Goal: Transaction & Acquisition: Subscribe to service/newsletter

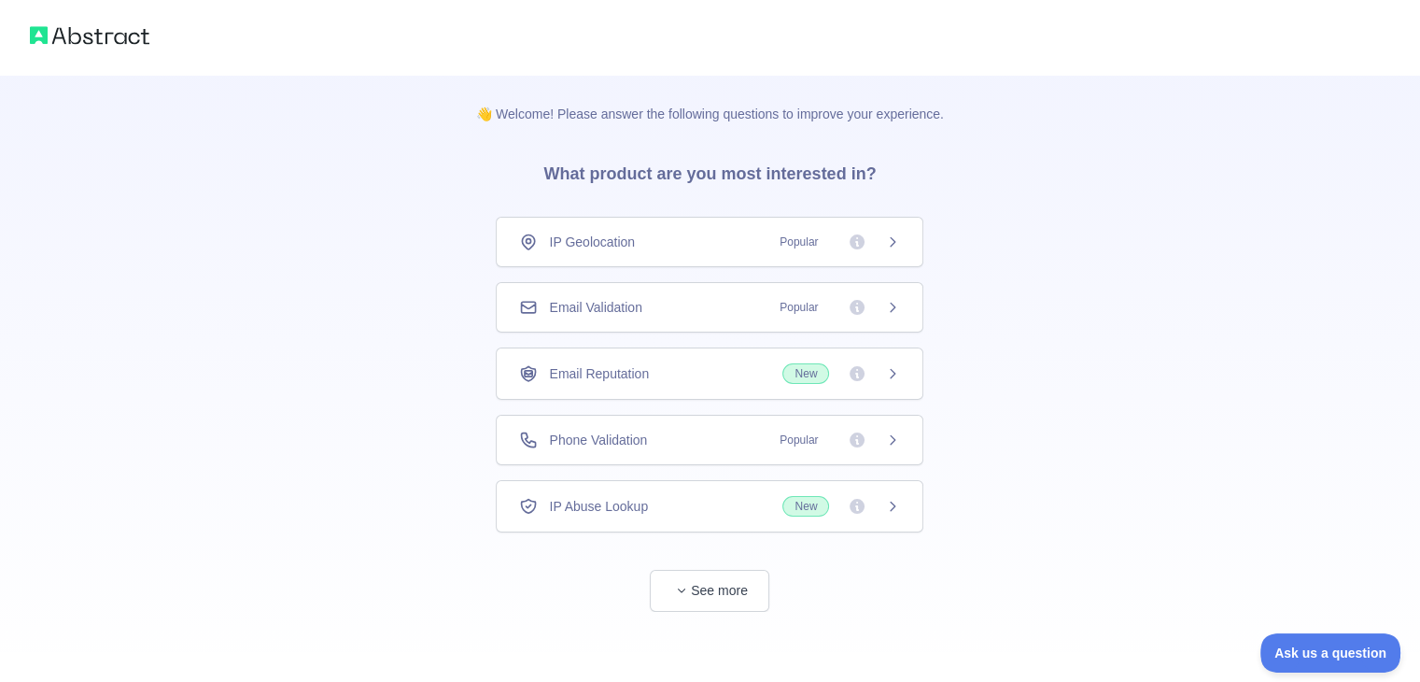
click at [889, 308] on icon at bounding box center [892, 307] width 15 height 15
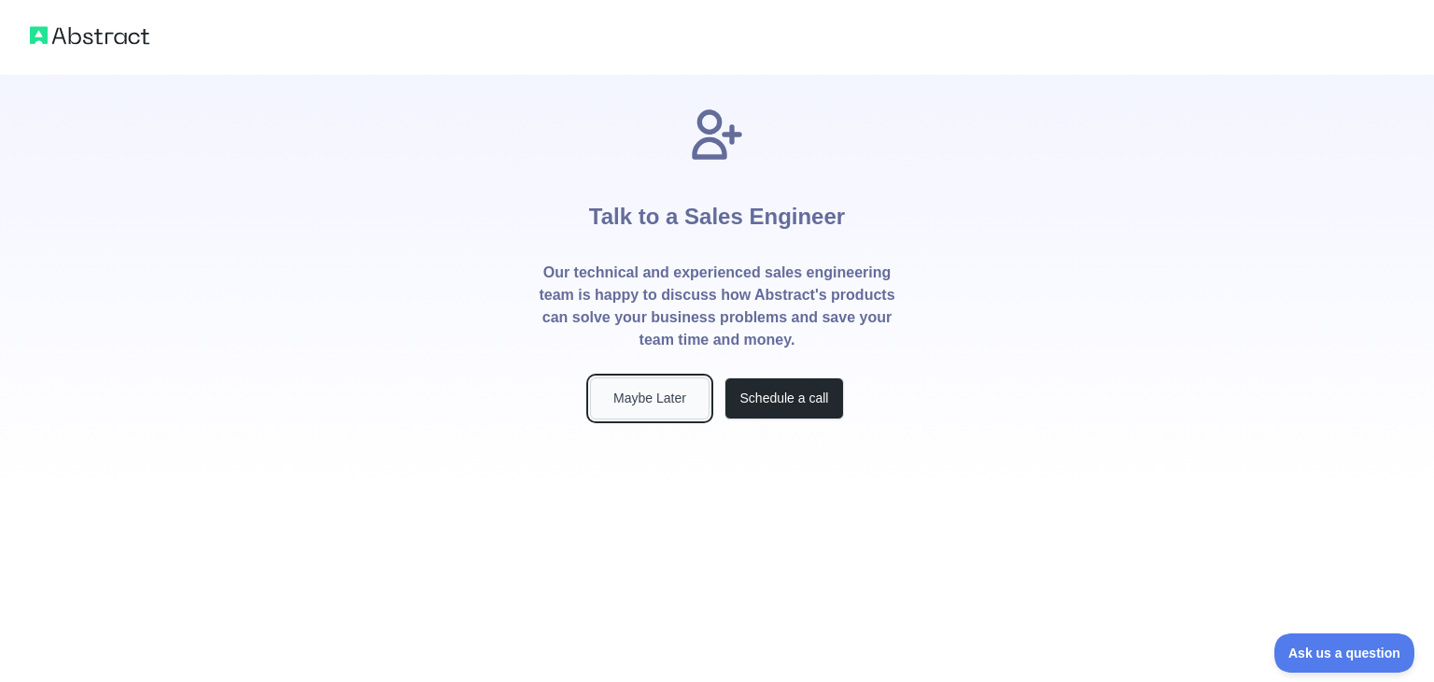
click at [654, 398] on button "Maybe Later" at bounding box center [650, 398] width 120 height 42
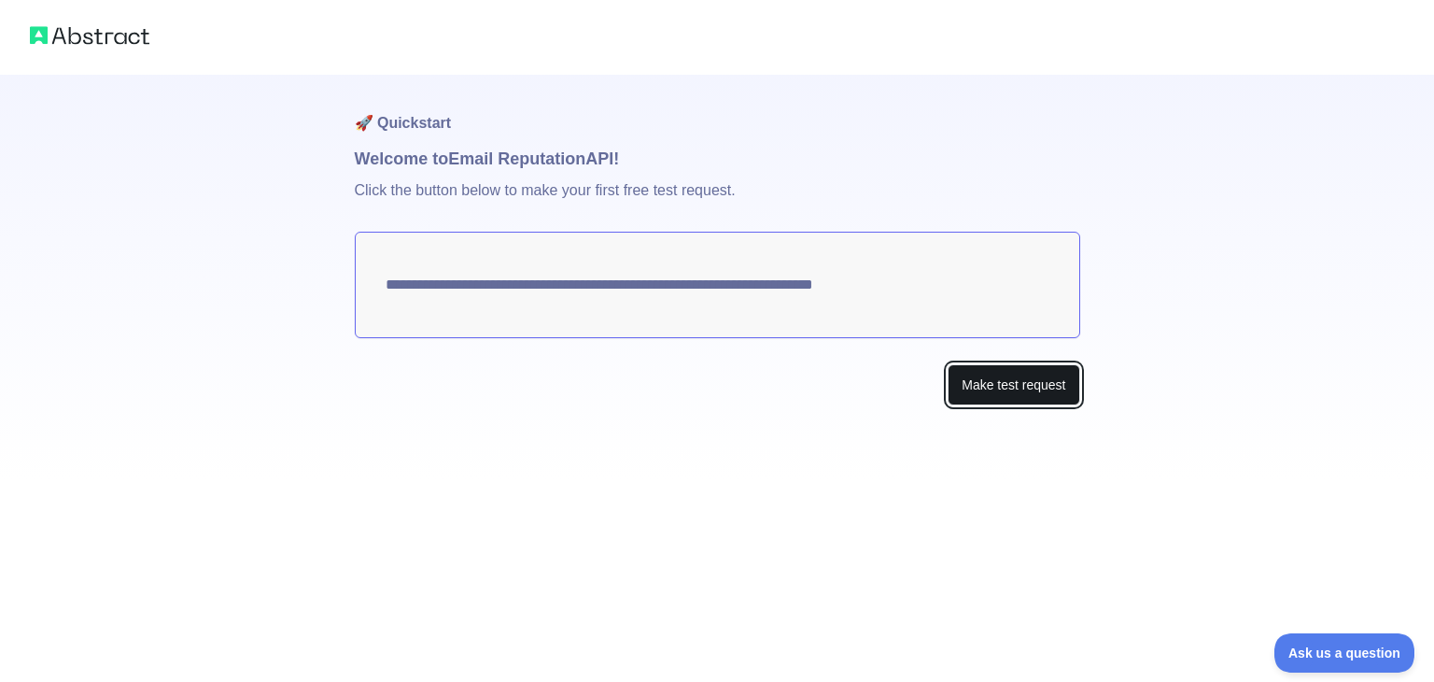
click at [991, 383] on button "Make test request" at bounding box center [1014, 385] width 132 height 42
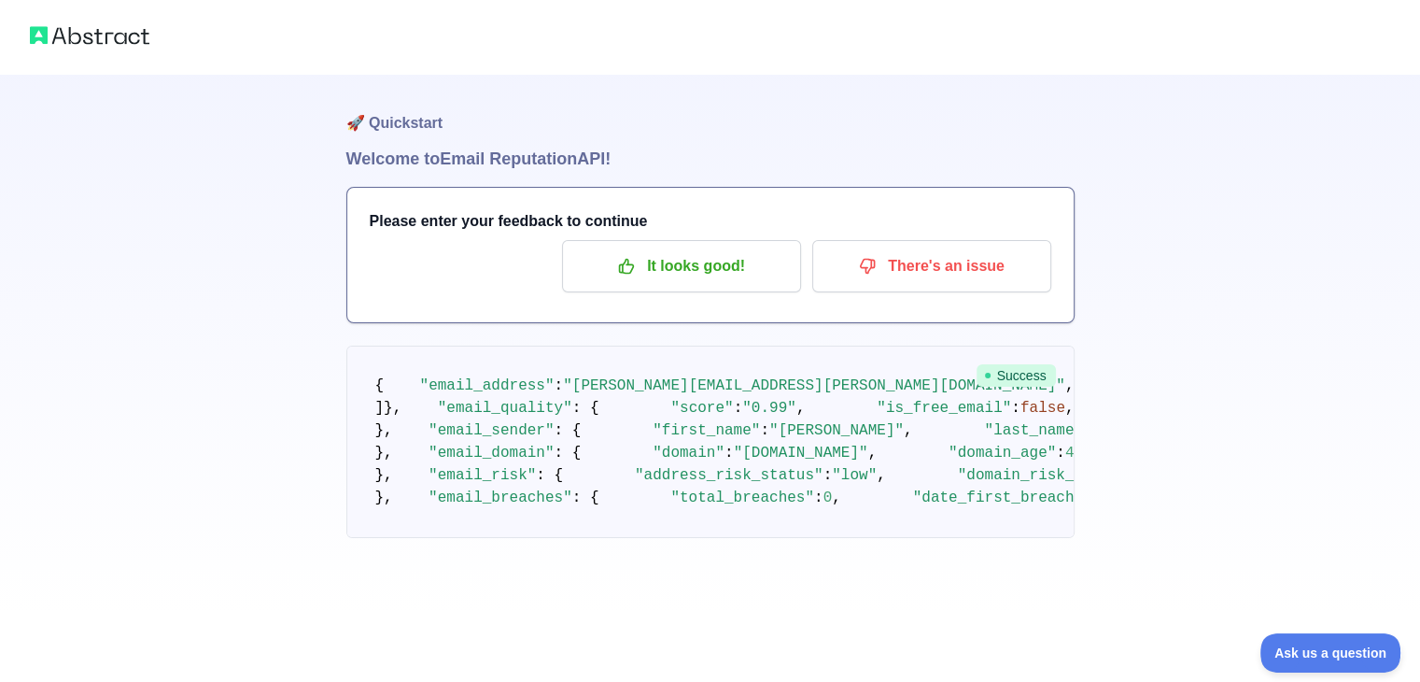
click at [78, 35] on img at bounding box center [90, 35] width 120 height 26
click at [102, 38] on img at bounding box center [90, 35] width 120 height 26
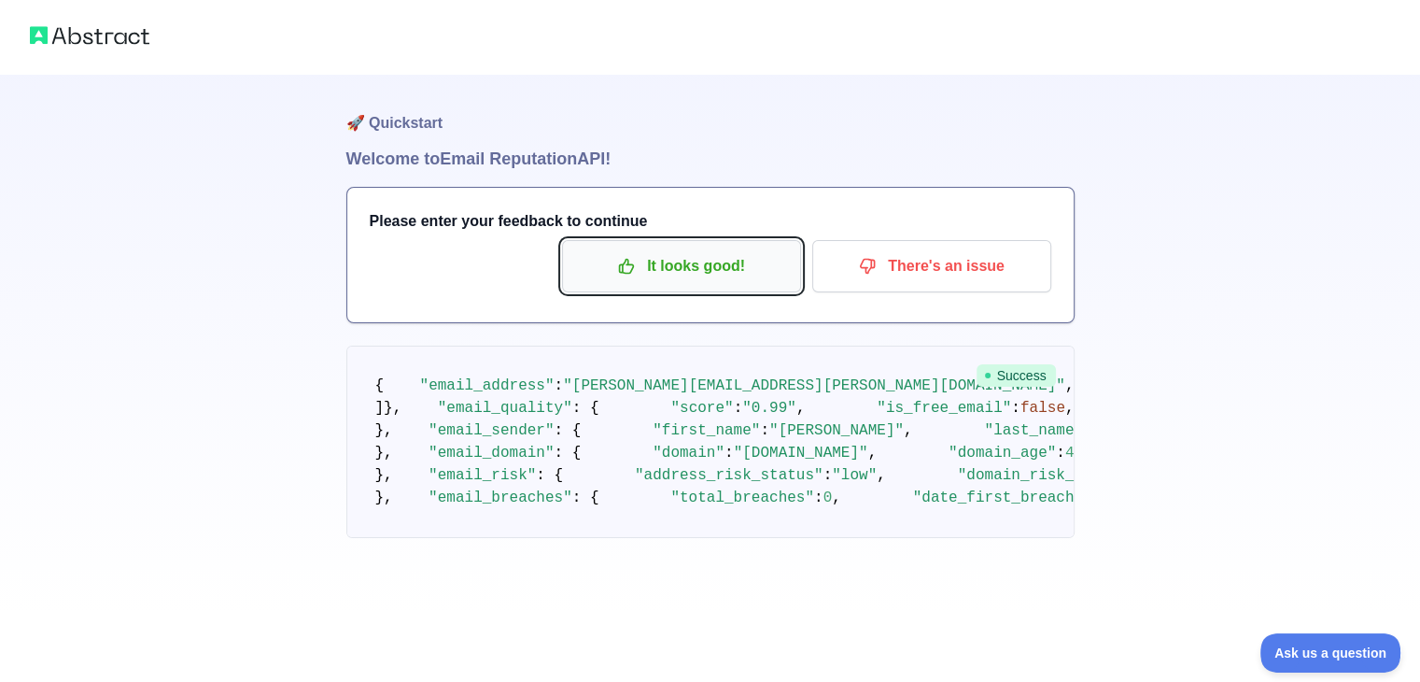
click at [705, 275] on p "It looks good!" at bounding box center [681, 266] width 211 height 32
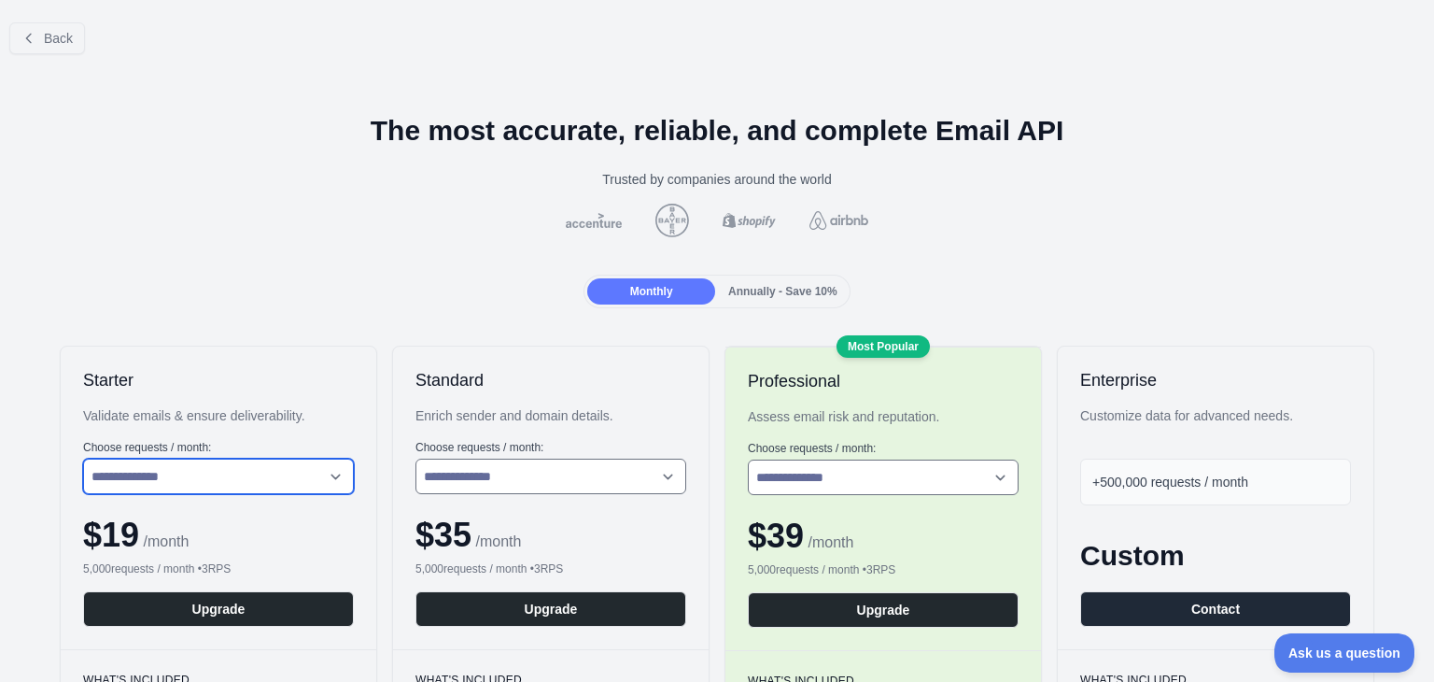
click at [284, 472] on select "**********" at bounding box center [218, 475] width 271 height 35
click at [54, 27] on button "Back" at bounding box center [47, 38] width 76 height 32
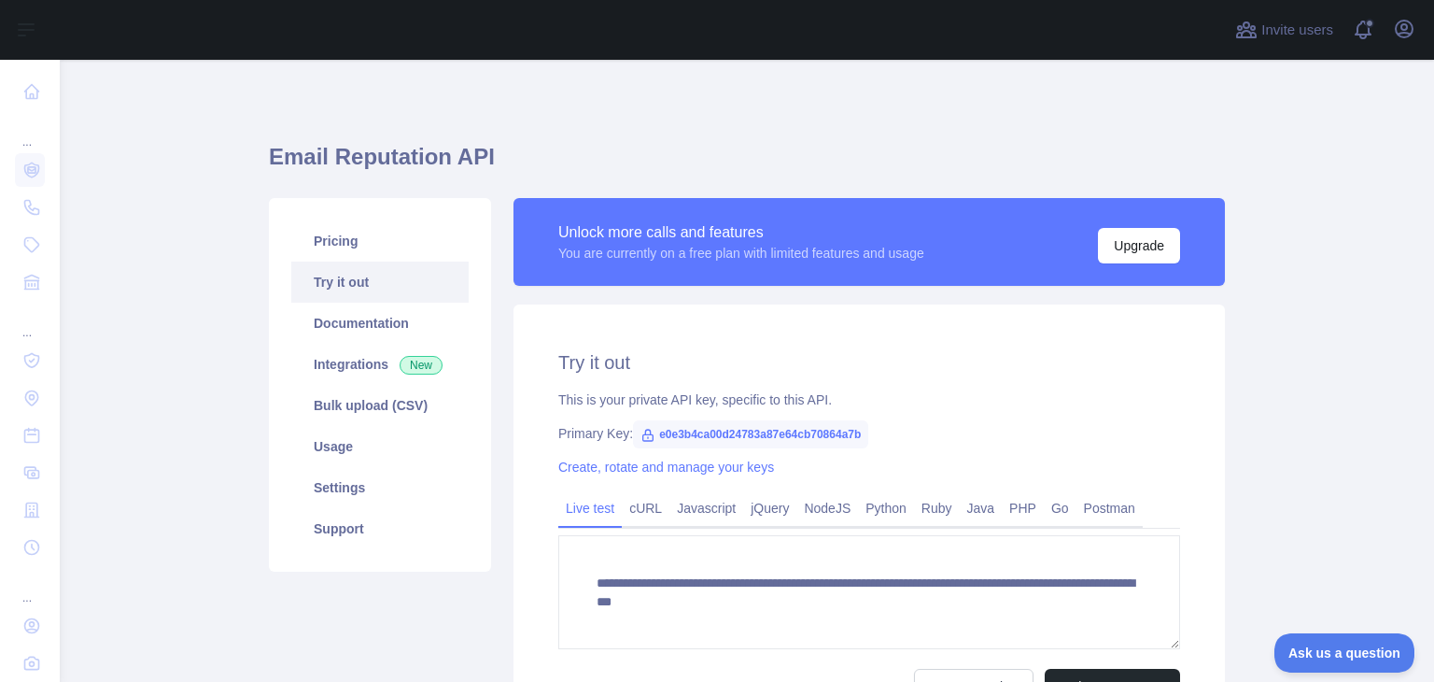
click at [339, 274] on link "Try it out" at bounding box center [379, 281] width 177 height 41
click at [318, 475] on link "Settings" at bounding box center [379, 487] width 177 height 41
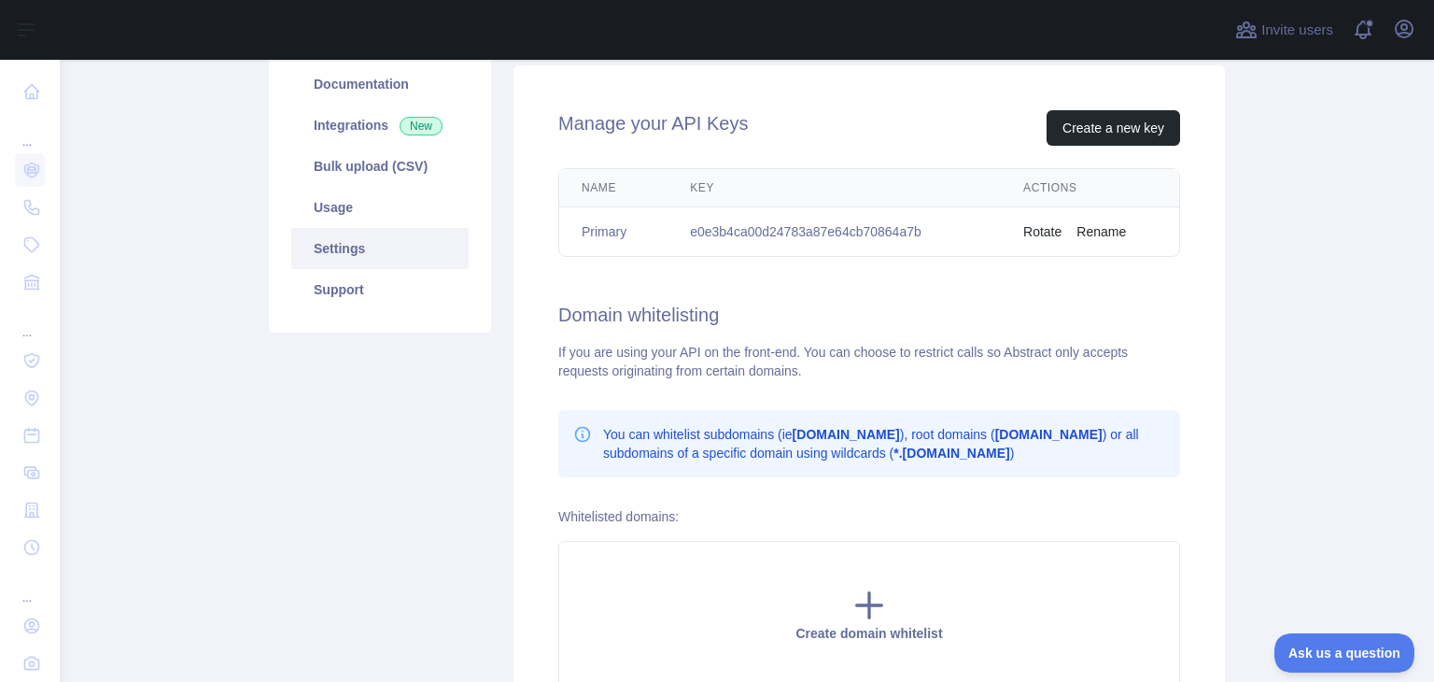
scroll to position [239, 0]
drag, startPoint x: 675, startPoint y: 233, endPoint x: 945, endPoint y: 214, distance: 270.6
click at [945, 214] on td "e0e3b4ca00d24783a87e64cb70864a7b" at bounding box center [834, 231] width 333 height 49
copy td "e0e3b4ca00d24783a87e64cb70864a7b"
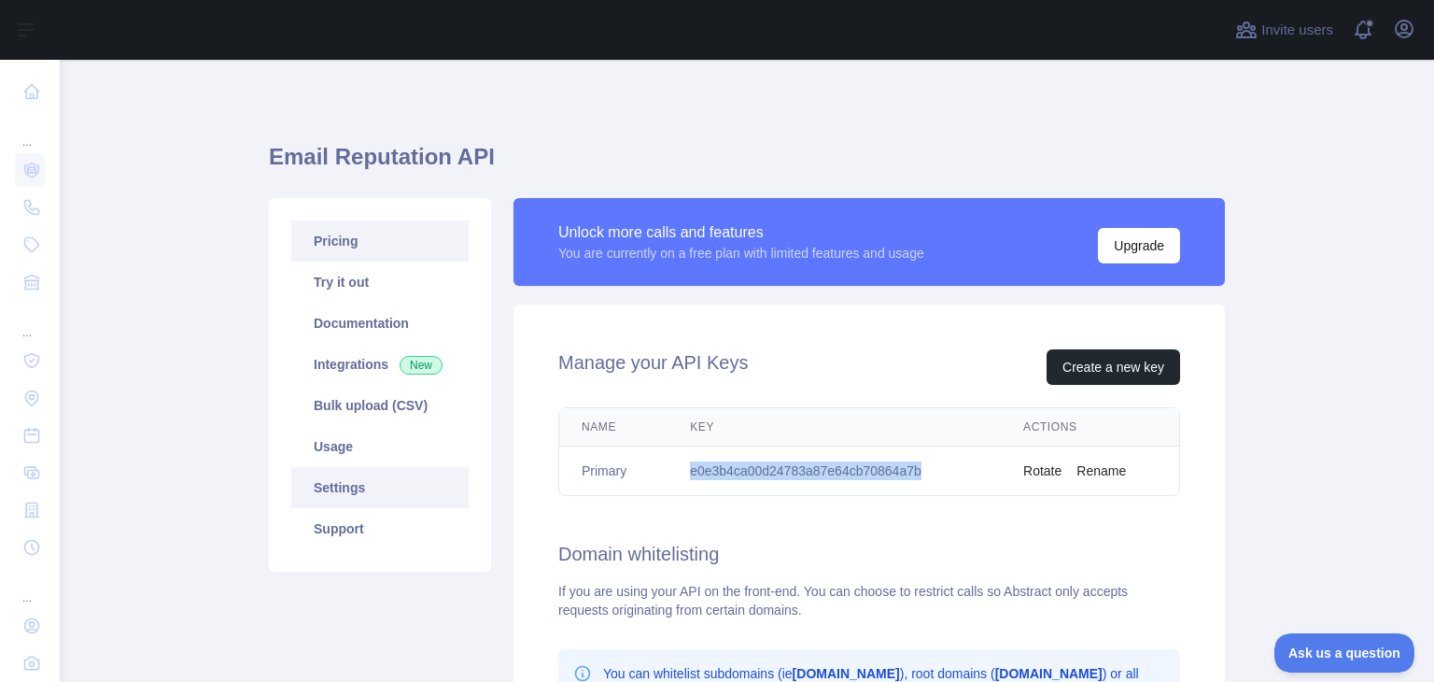
click at [326, 256] on link "Pricing" at bounding box center [379, 240] width 177 height 41
